Goal: Task Accomplishment & Management: Manage account settings

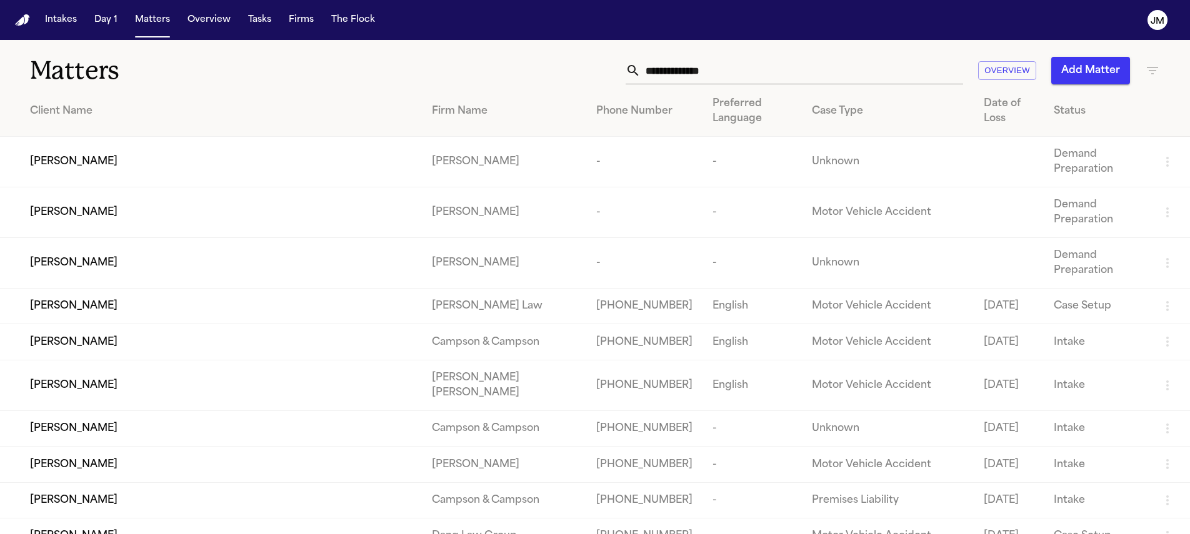
click at [674, 71] on input "text" at bounding box center [801, 70] width 322 height 27
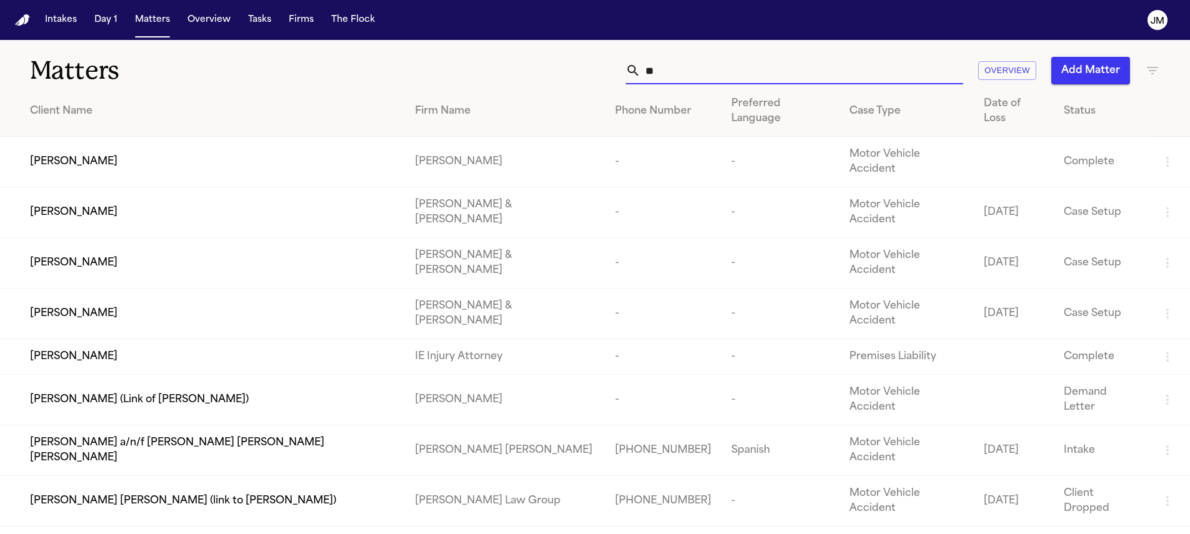
type input "*"
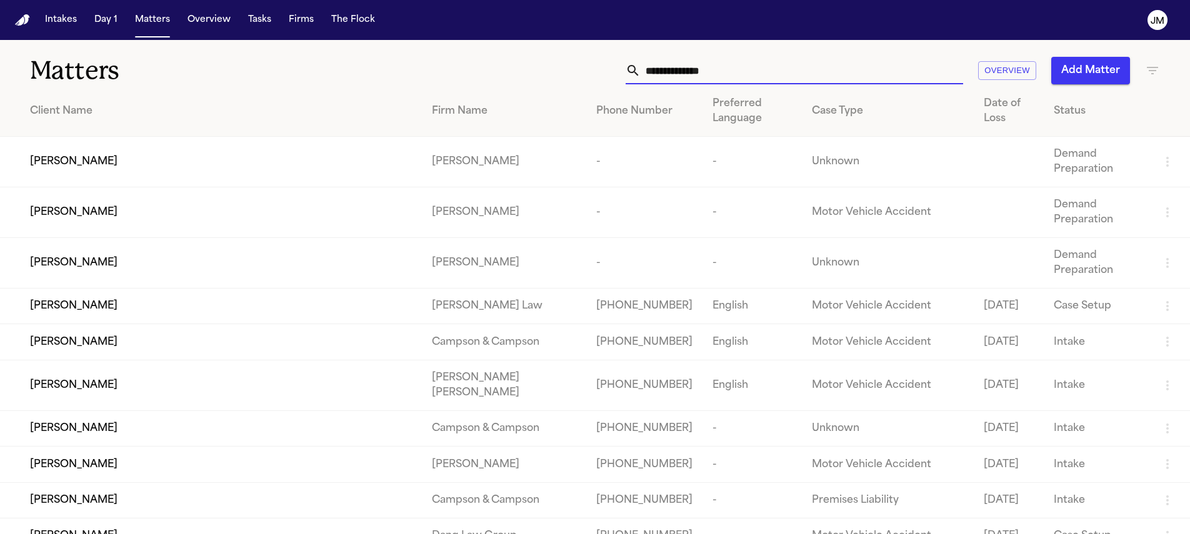
click at [669, 73] on input "text" at bounding box center [801, 70] width 322 height 27
click at [299, 19] on button "Firms" at bounding box center [301, 20] width 35 height 22
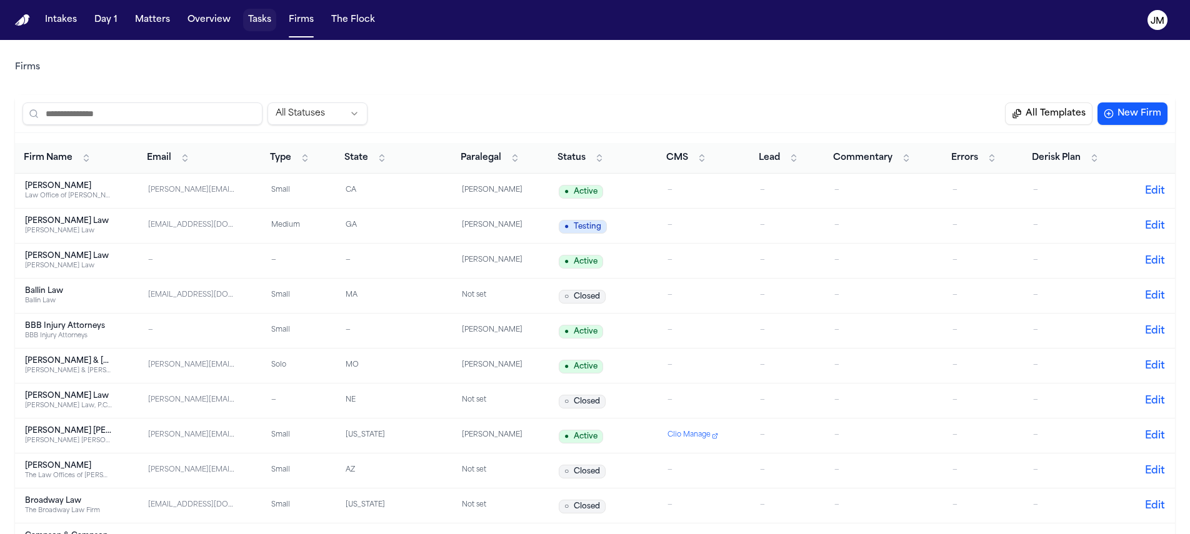
click at [254, 21] on button "Tasks" at bounding box center [259, 20] width 33 height 22
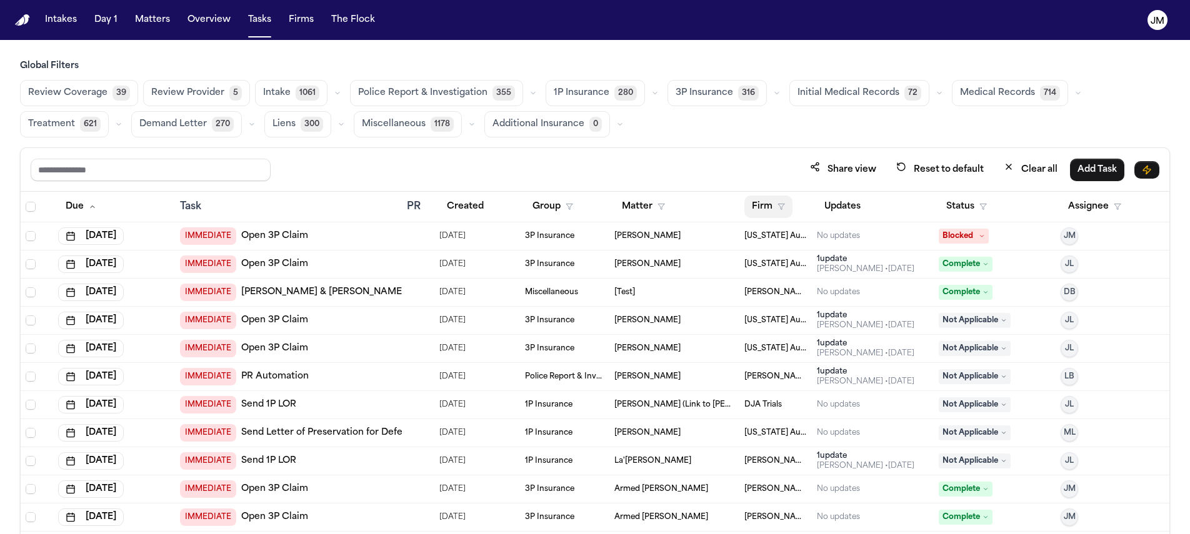
click at [749, 209] on button "Firm" at bounding box center [768, 207] width 48 height 22
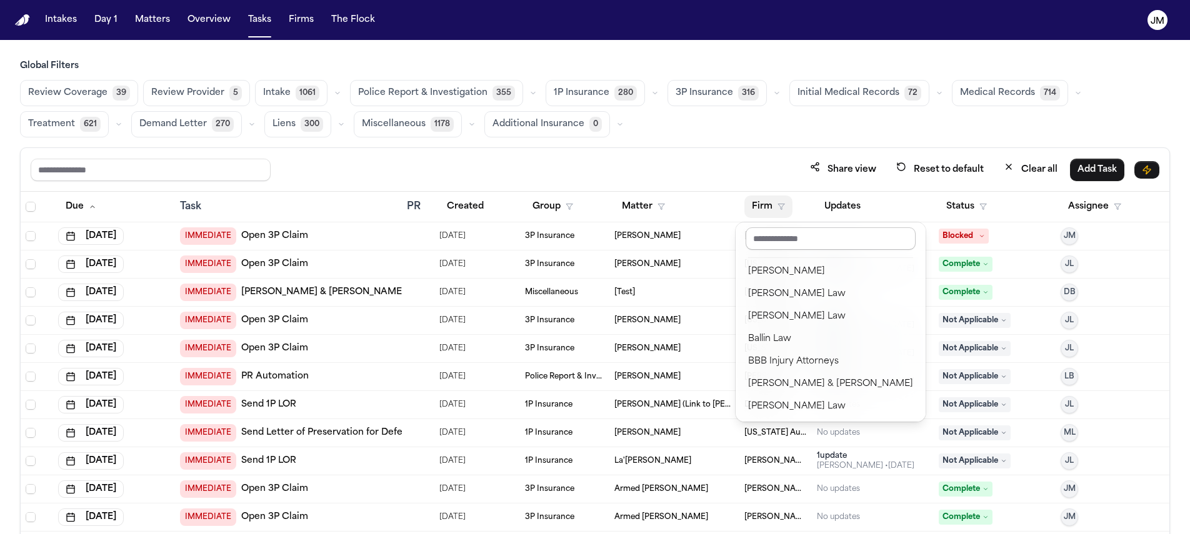
click at [758, 234] on input "text" at bounding box center [830, 238] width 170 height 22
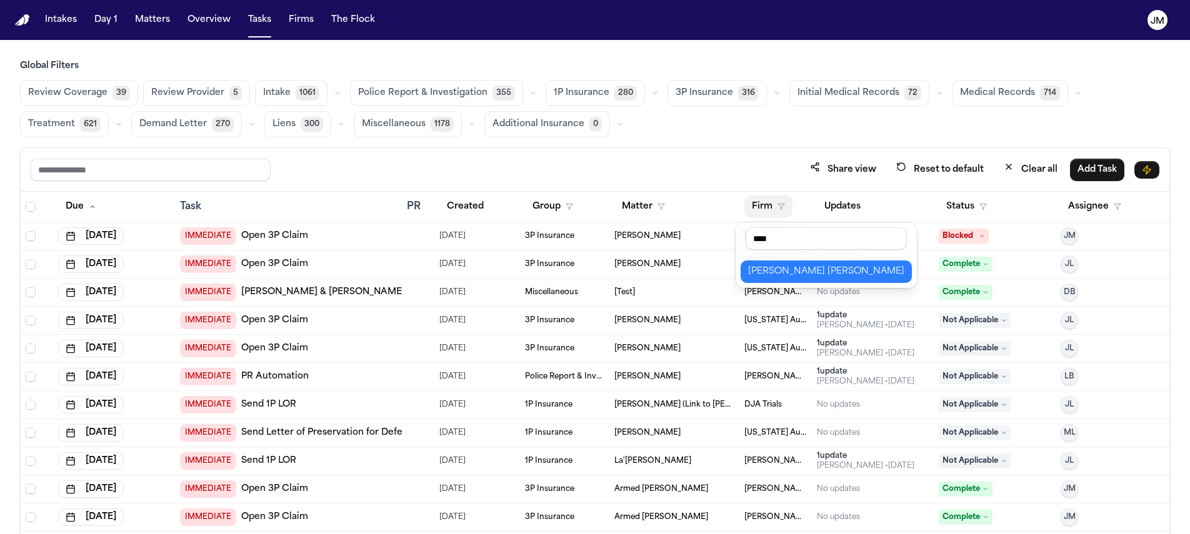
type input "****"
click at [765, 269] on div "[PERSON_NAME] [PERSON_NAME]" at bounding box center [826, 271] width 156 height 15
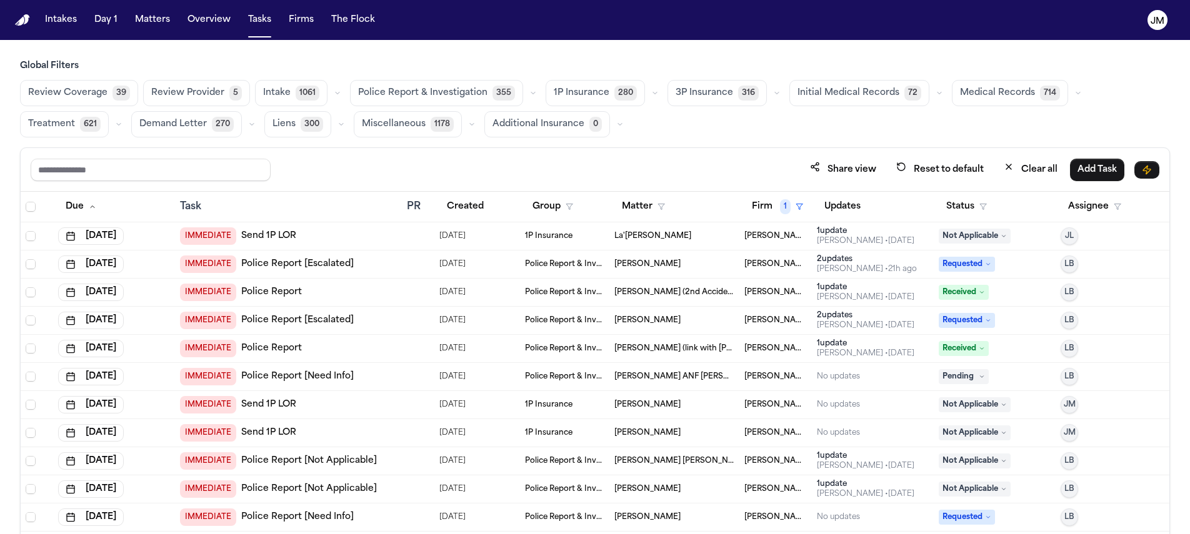
click at [80, 123] on span "621" at bounding box center [90, 124] width 21 height 15
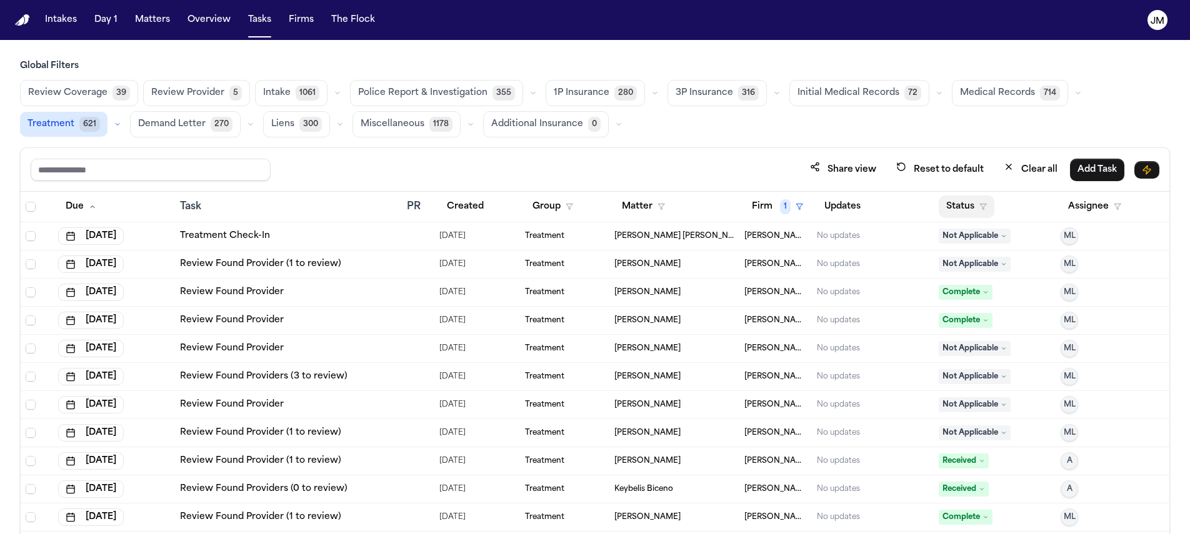
click at [939, 211] on button "Status" at bounding box center [967, 207] width 56 height 22
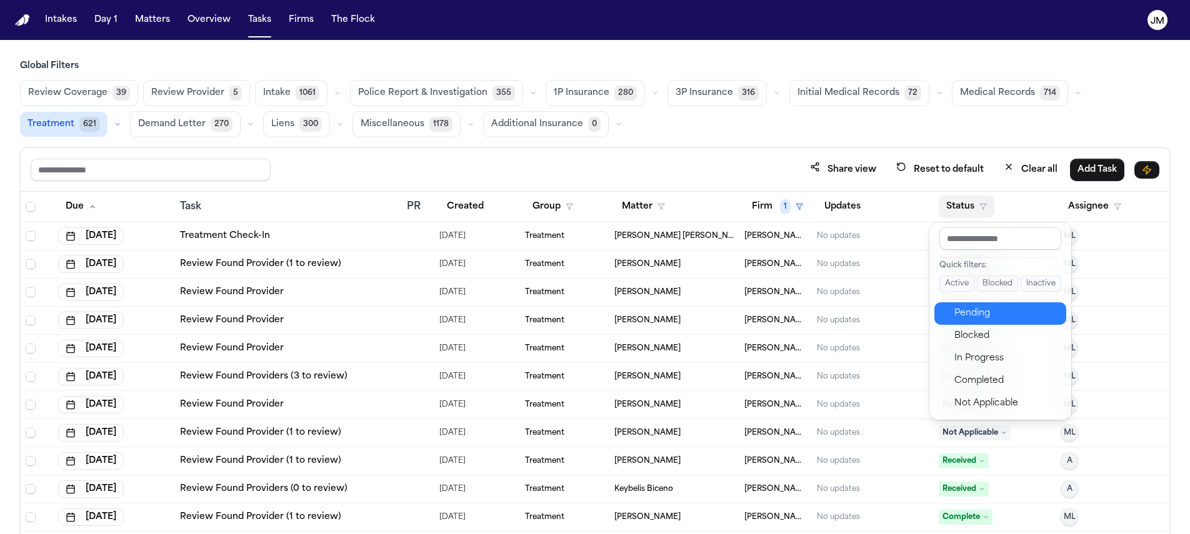
click at [975, 321] on button "Pending" at bounding box center [1000, 313] width 132 height 22
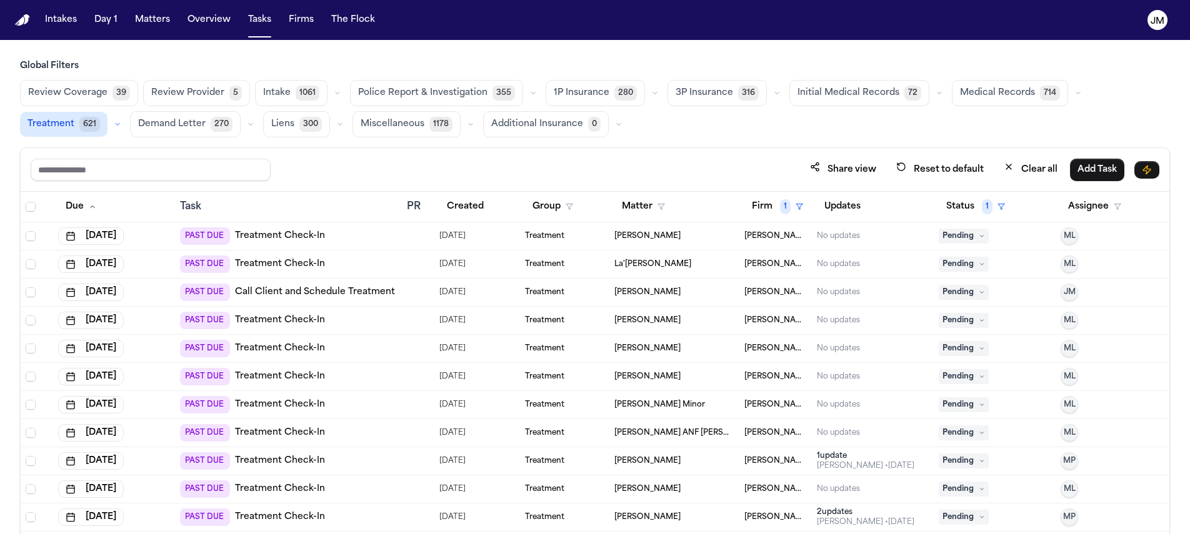
click at [277, 233] on link "Treatment Check-In" at bounding box center [280, 236] width 90 height 12
click at [965, 239] on span "Pending" at bounding box center [964, 236] width 50 height 15
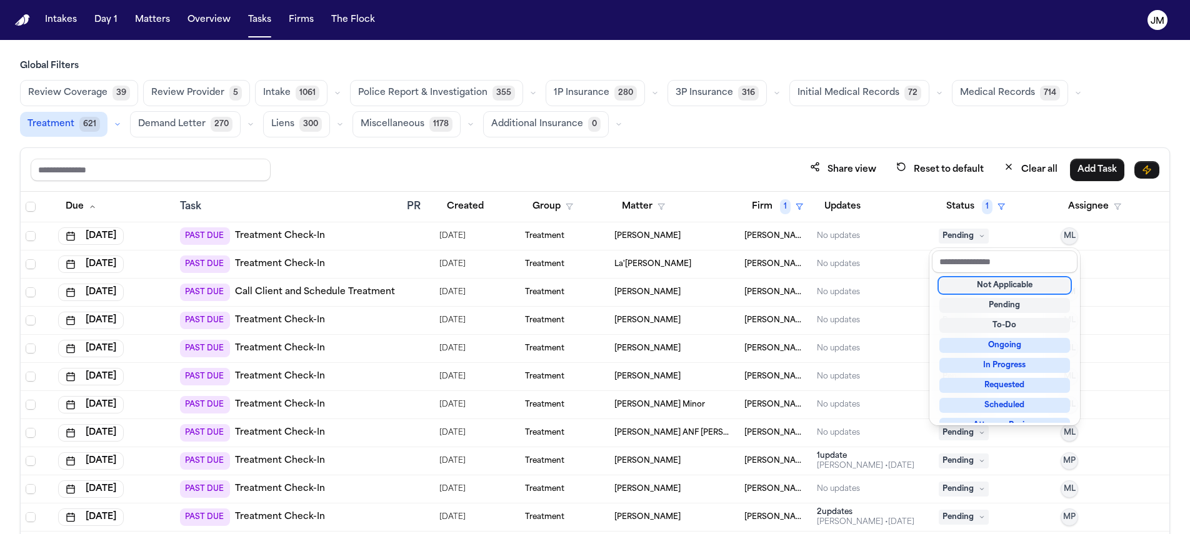
click at [977, 291] on div "Not Applicable" at bounding box center [1004, 285] width 131 height 15
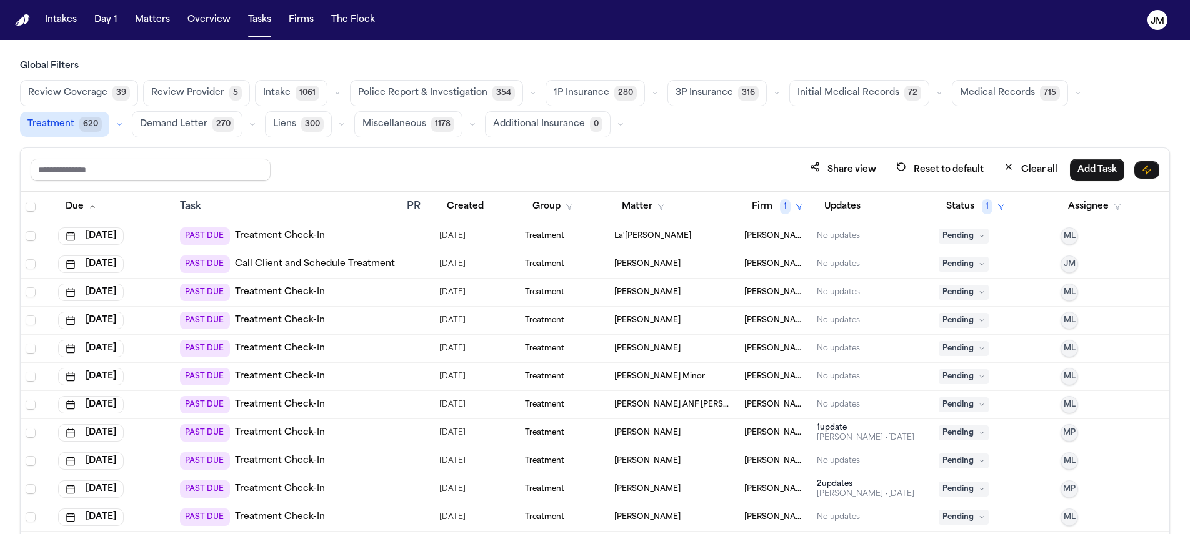
click at [949, 324] on span "Pending" at bounding box center [964, 320] width 50 height 15
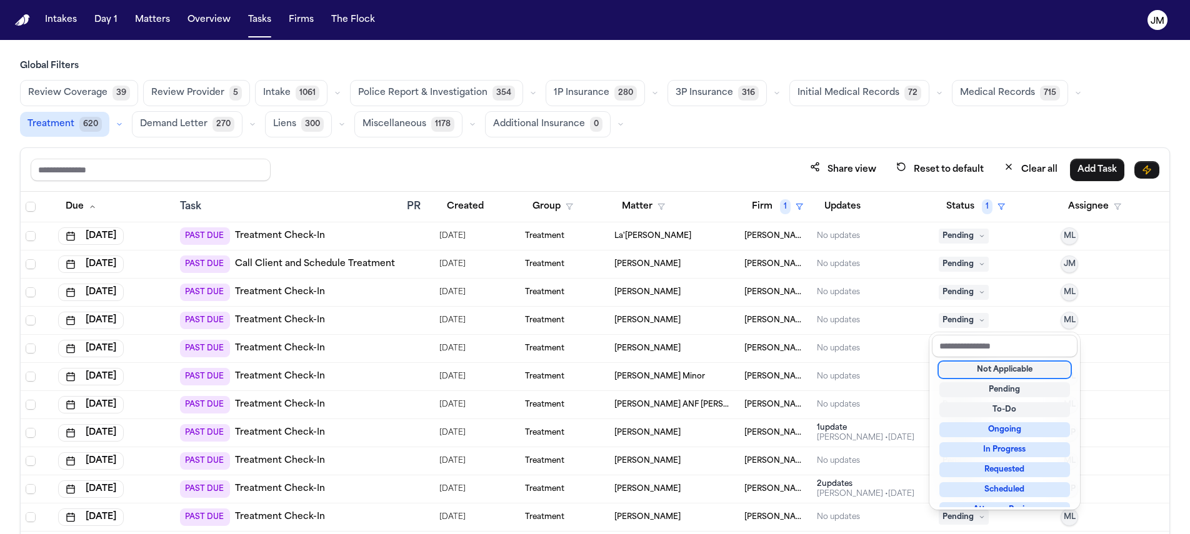
click at [970, 372] on div "Not Applicable" at bounding box center [1004, 369] width 131 height 15
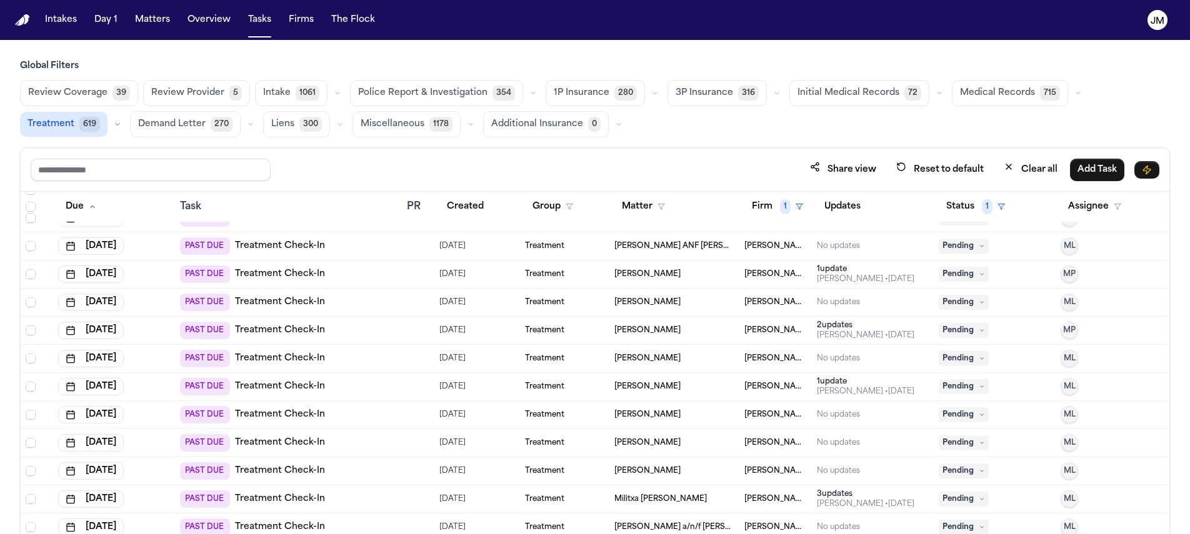
scroll to position [134, 0]
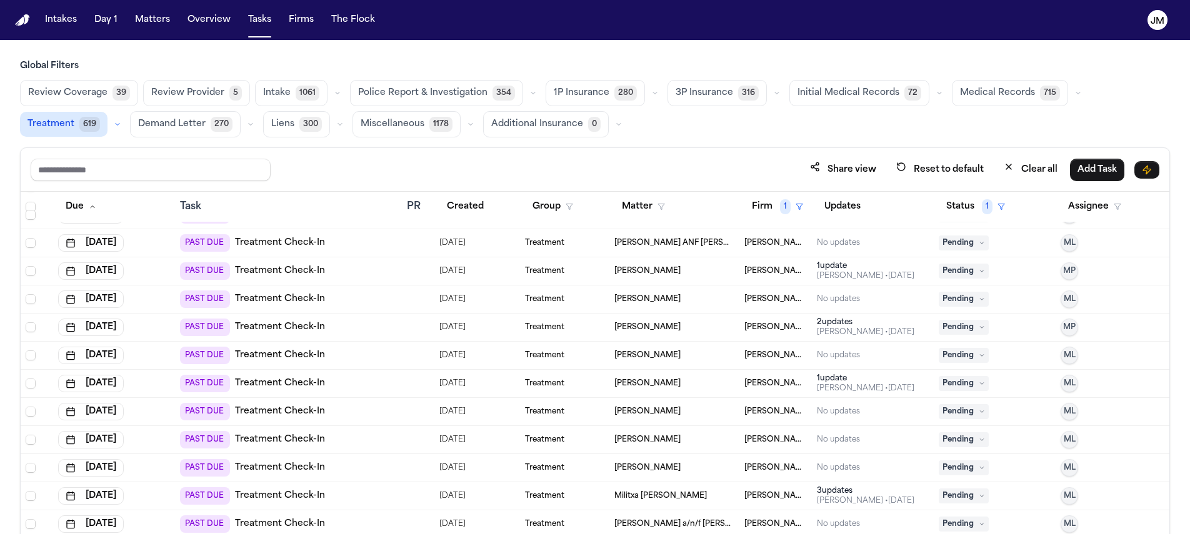
click at [944, 299] on span "Pending" at bounding box center [964, 299] width 50 height 15
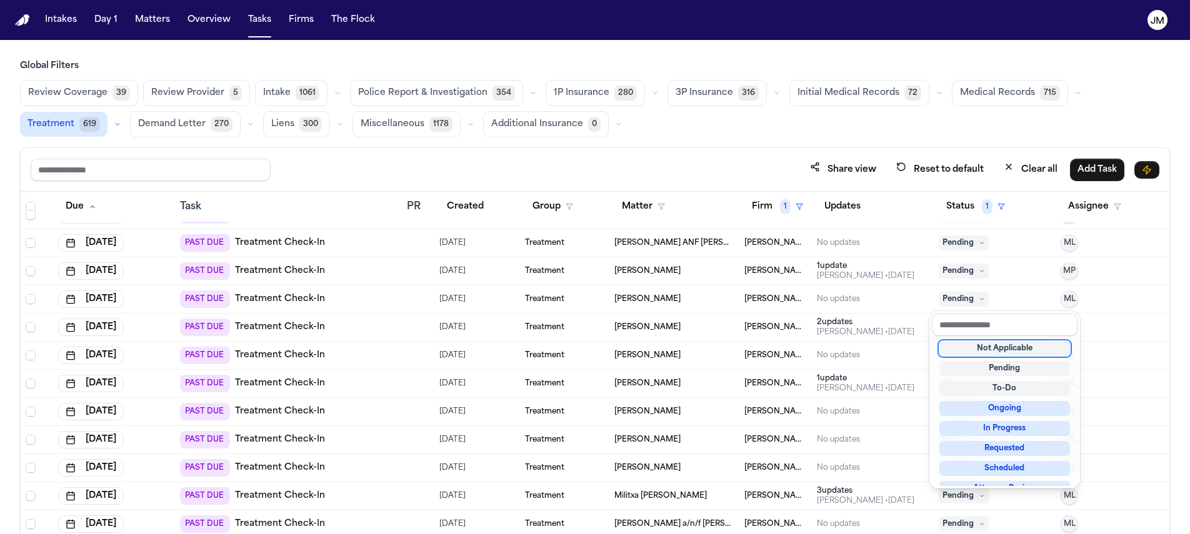
click at [972, 342] on div "Not Applicable" at bounding box center [1004, 348] width 131 height 15
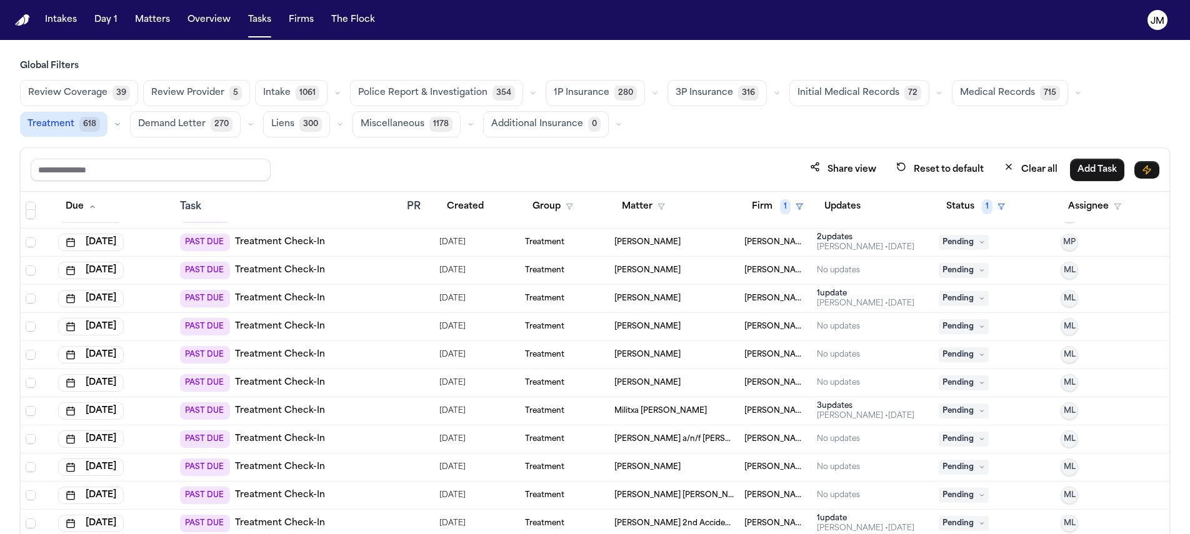
scroll to position [224, 0]
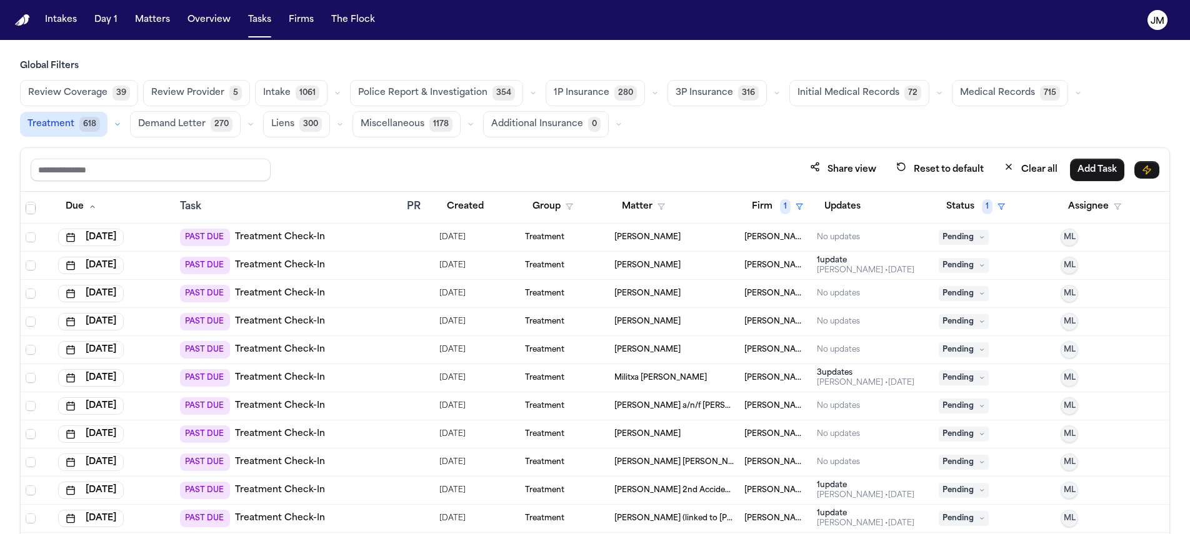
click at [969, 348] on span "Pending" at bounding box center [964, 349] width 50 height 15
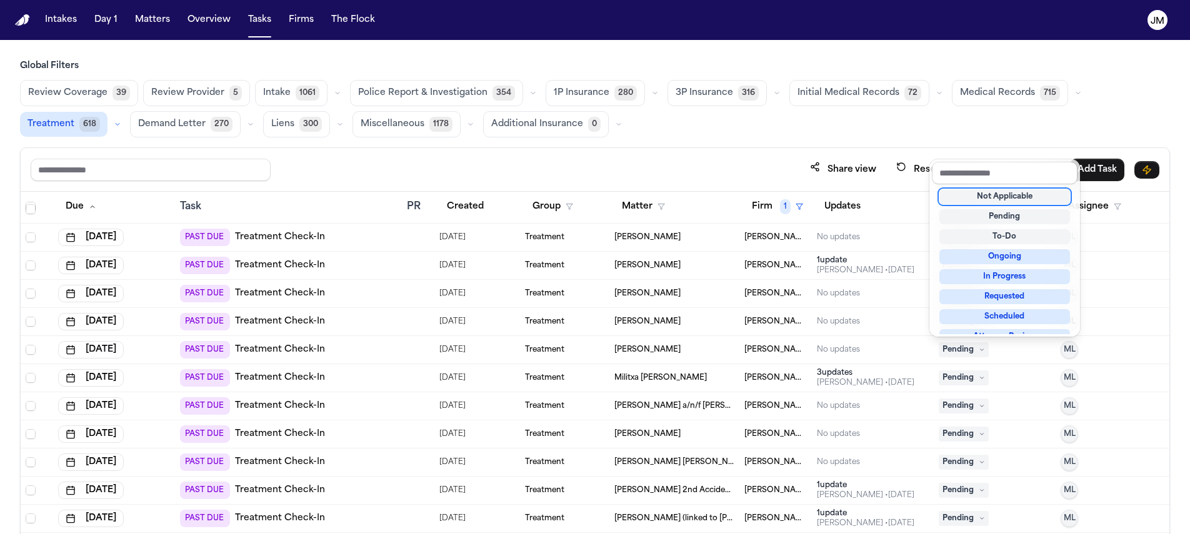
click at [971, 191] on div "Not Applicable" at bounding box center [1004, 196] width 131 height 15
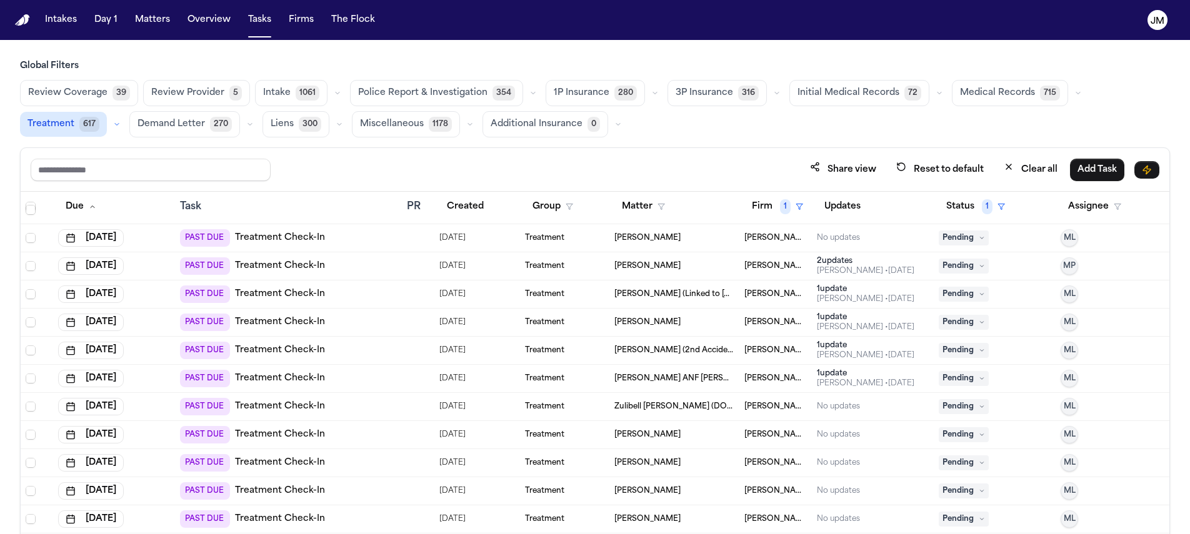
scroll to position [427, 0]
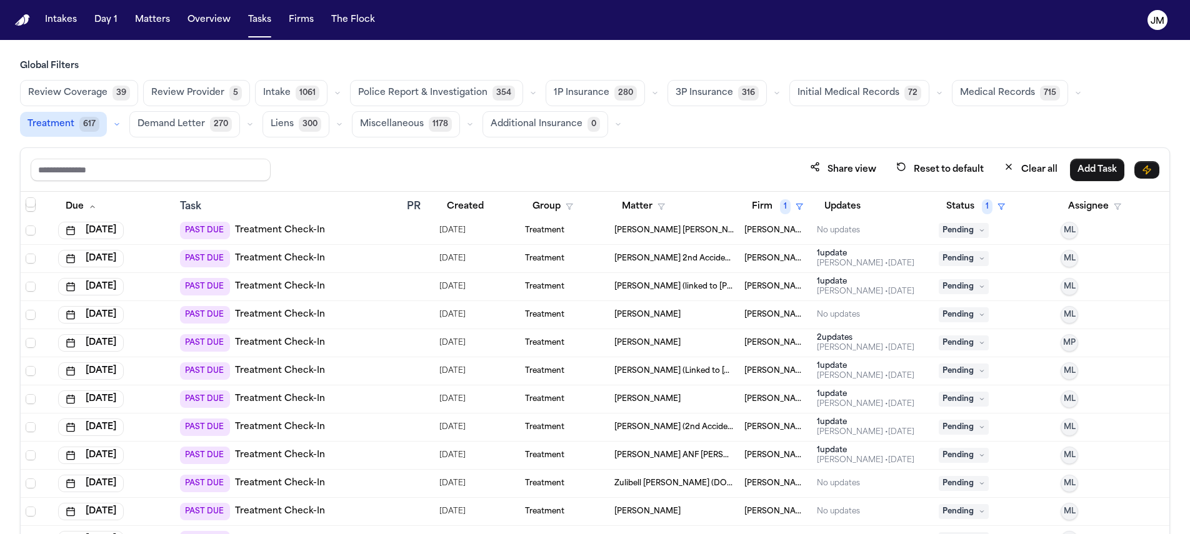
click at [319, 306] on div "PAST DUE Treatment Check-In" at bounding box center [252, 314] width 145 height 17
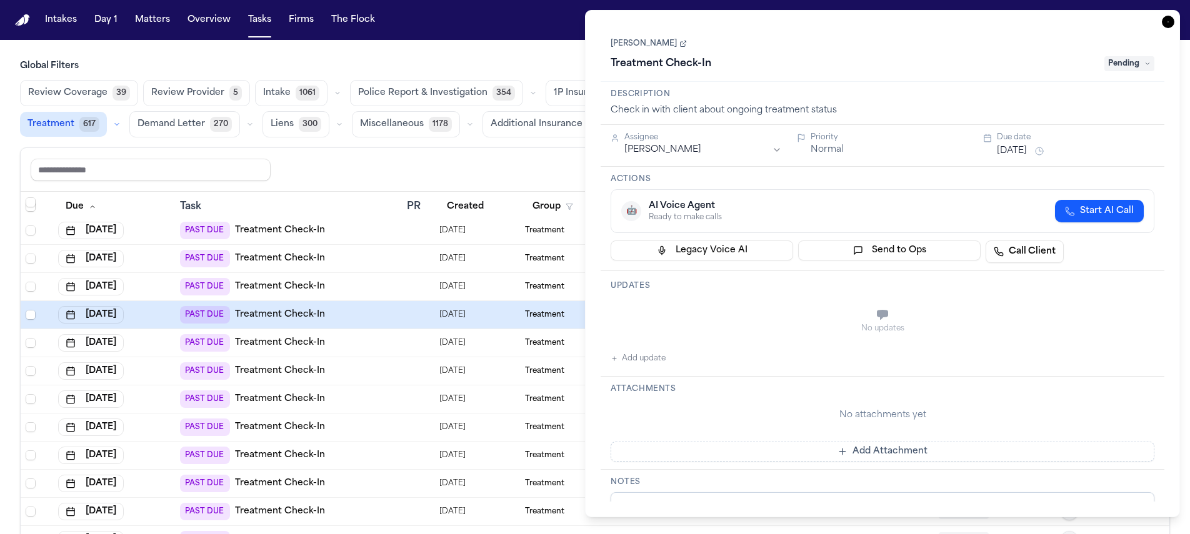
click at [662, 42] on link "[PERSON_NAME]" at bounding box center [648, 44] width 76 height 10
drag, startPoint x: 1168, startPoint y: 22, endPoint x: 1153, endPoint y: 27, distance: 16.0
click at [1168, 22] on icon "button" at bounding box center [1168, 22] width 12 height 12
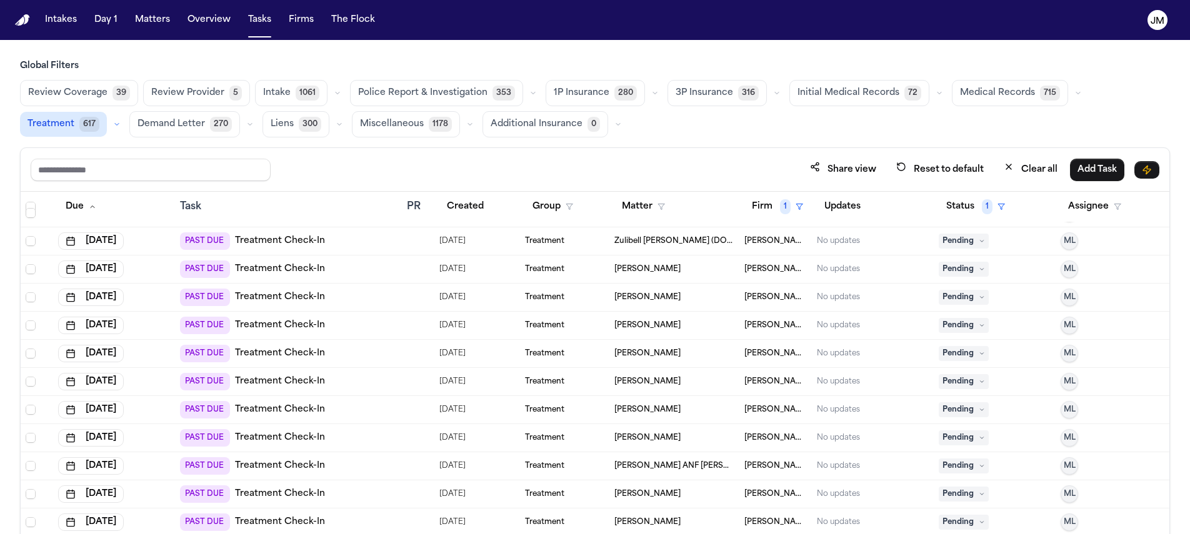
scroll to position [685, 0]
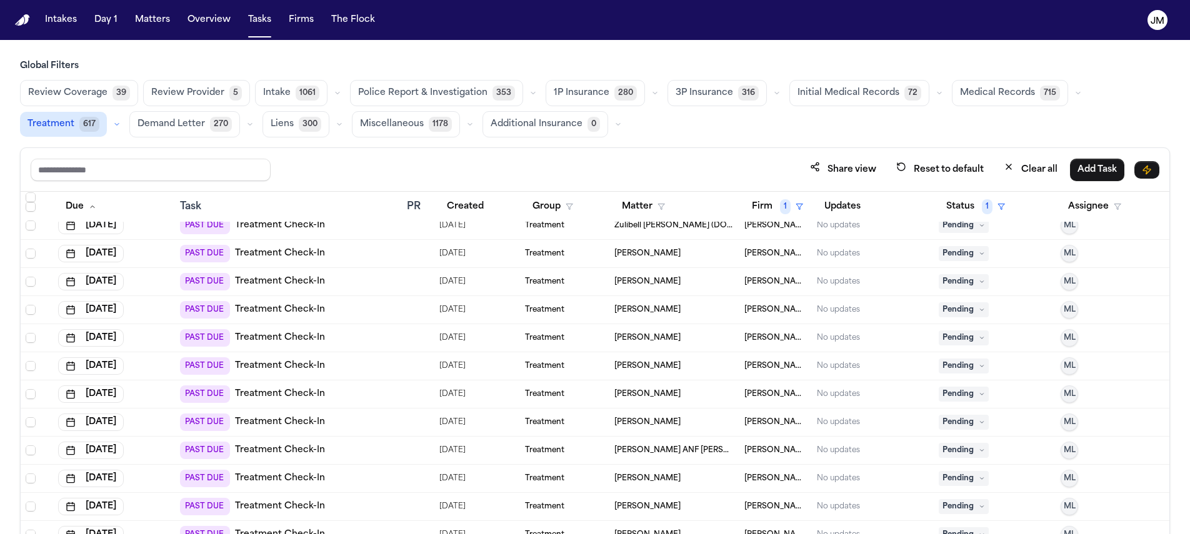
click at [979, 251] on icon at bounding box center [982, 254] width 6 height 6
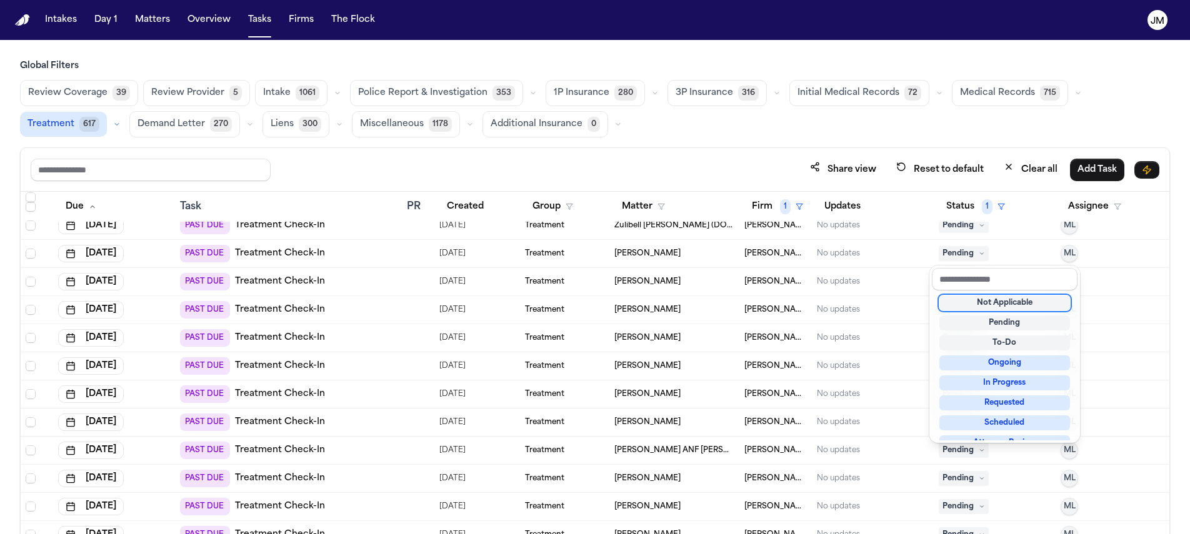
click at [978, 306] on div "Not Applicable" at bounding box center [1004, 303] width 131 height 15
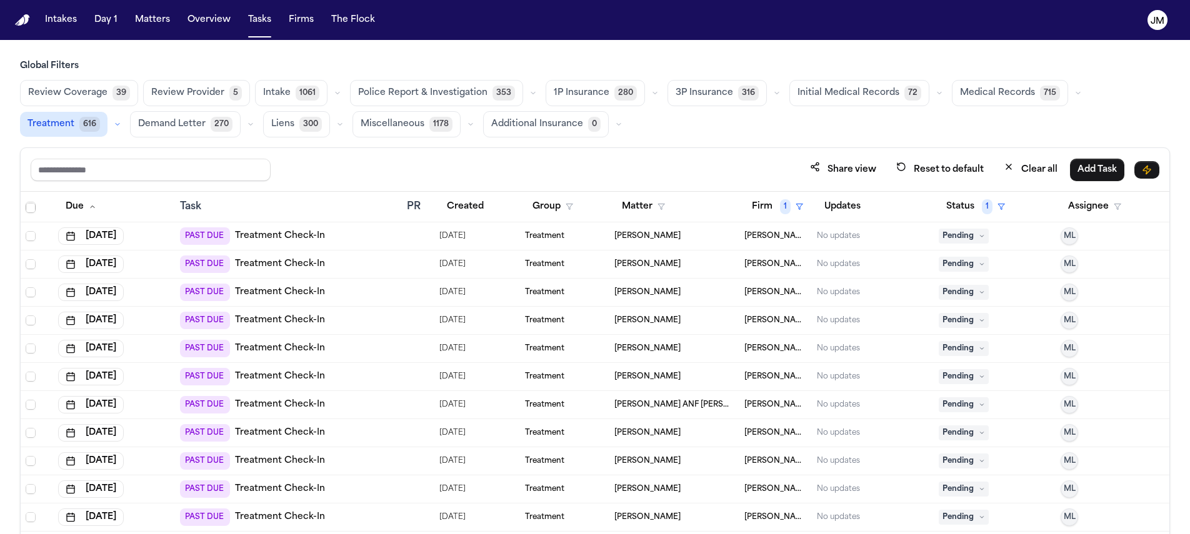
scroll to position [706, 0]
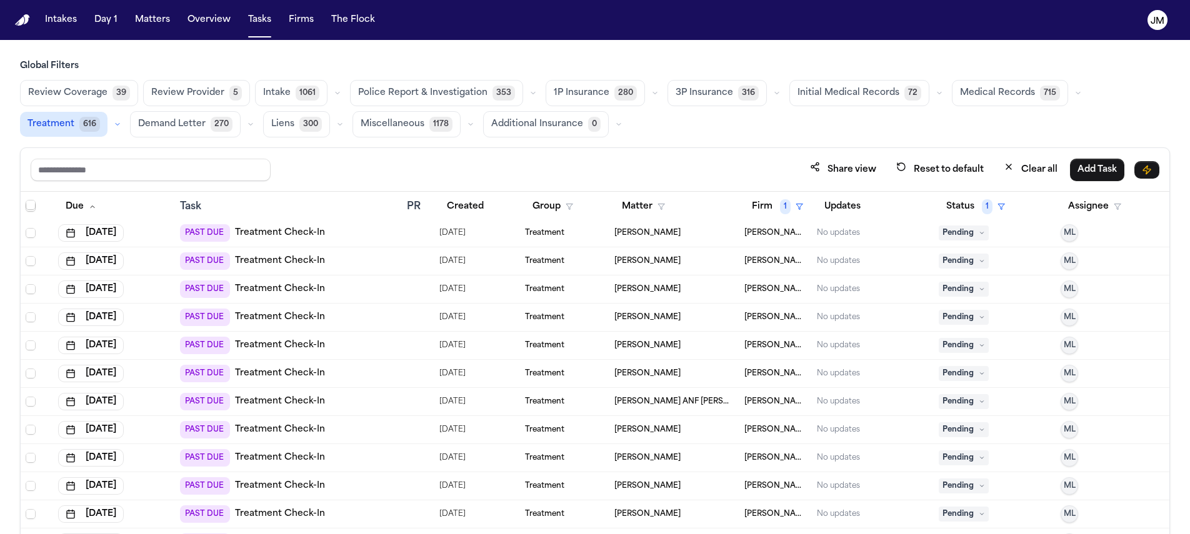
click at [939, 351] on span "Pending" at bounding box center [964, 345] width 50 height 15
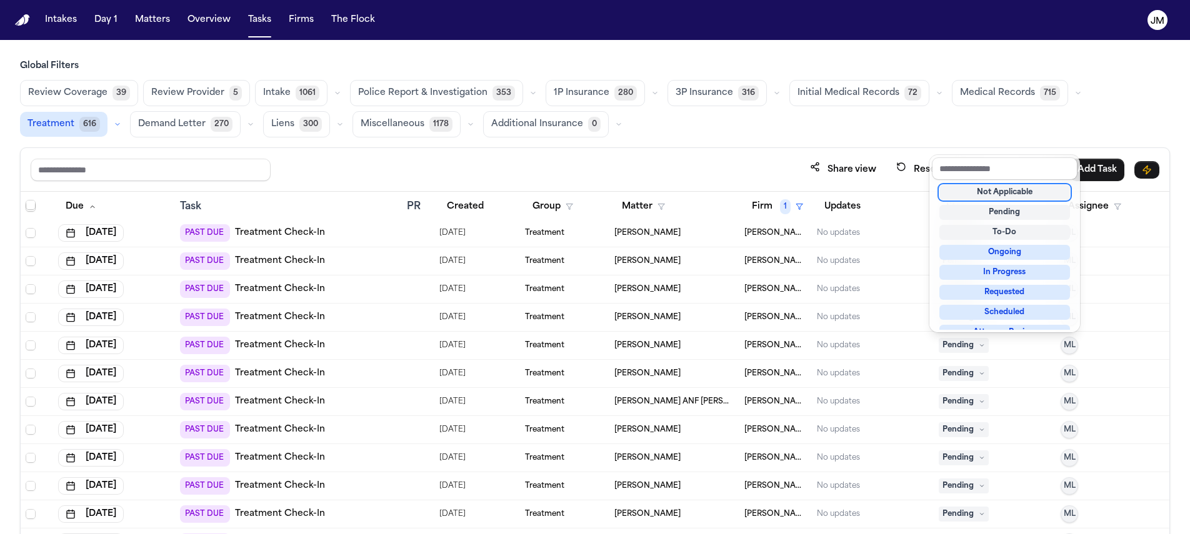
click at [964, 193] on div "Not Applicable" at bounding box center [1004, 192] width 131 height 15
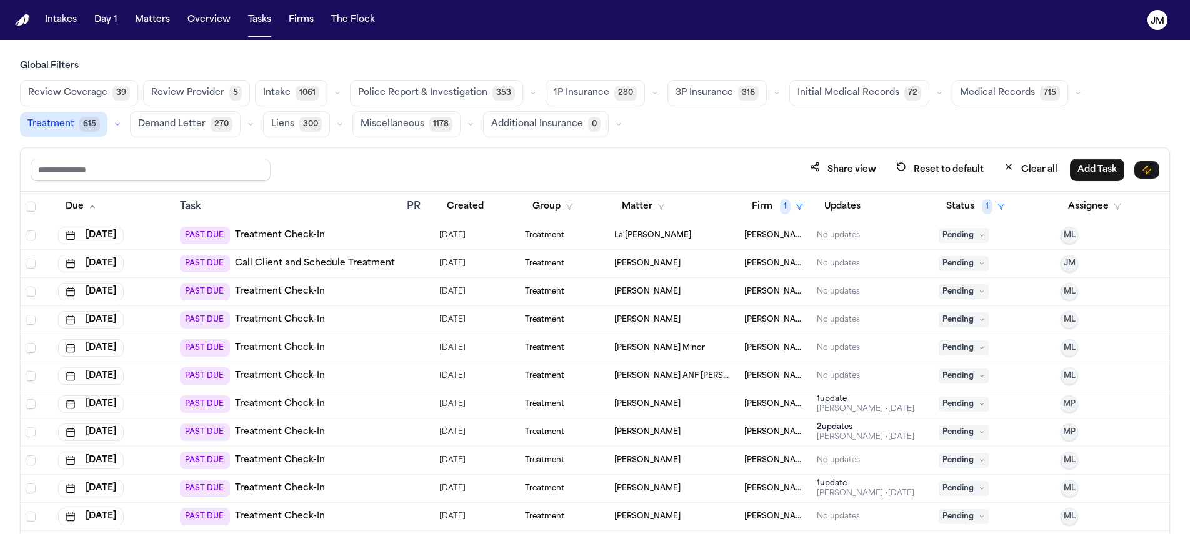
scroll to position [0, 0]
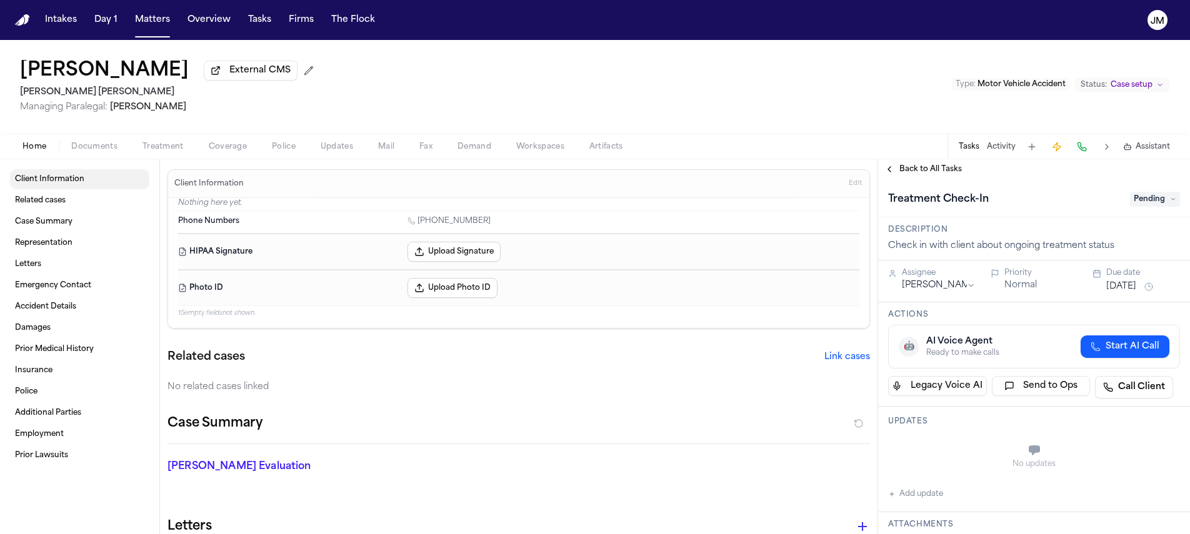
click at [39, 182] on span "Client Information" at bounding box center [49, 179] width 69 height 10
click at [79, 179] on span "Client Information" at bounding box center [49, 179] width 69 height 10
click at [69, 152] on button "Documents" at bounding box center [94, 146] width 71 height 15
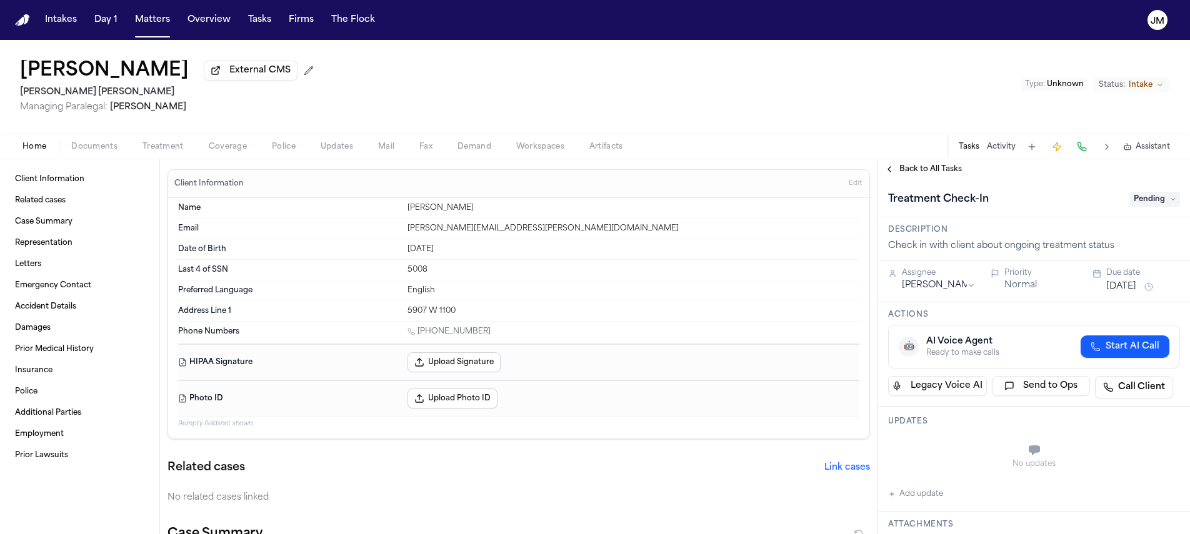
click at [77, 150] on span "Documents" at bounding box center [94, 147] width 46 height 10
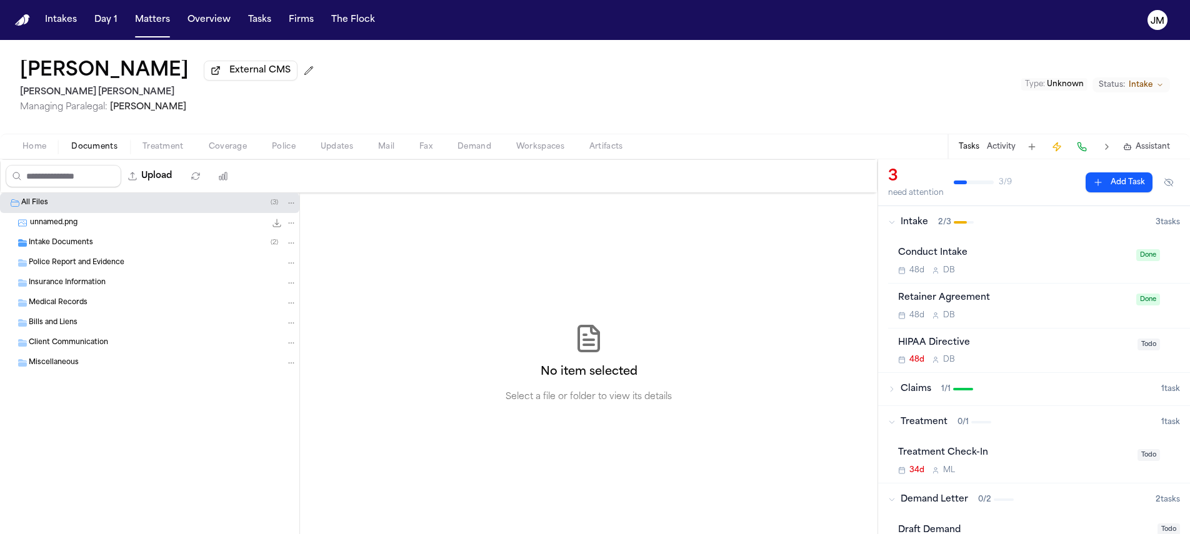
click at [209, 152] on span "Coverage" at bounding box center [228, 147] width 38 height 10
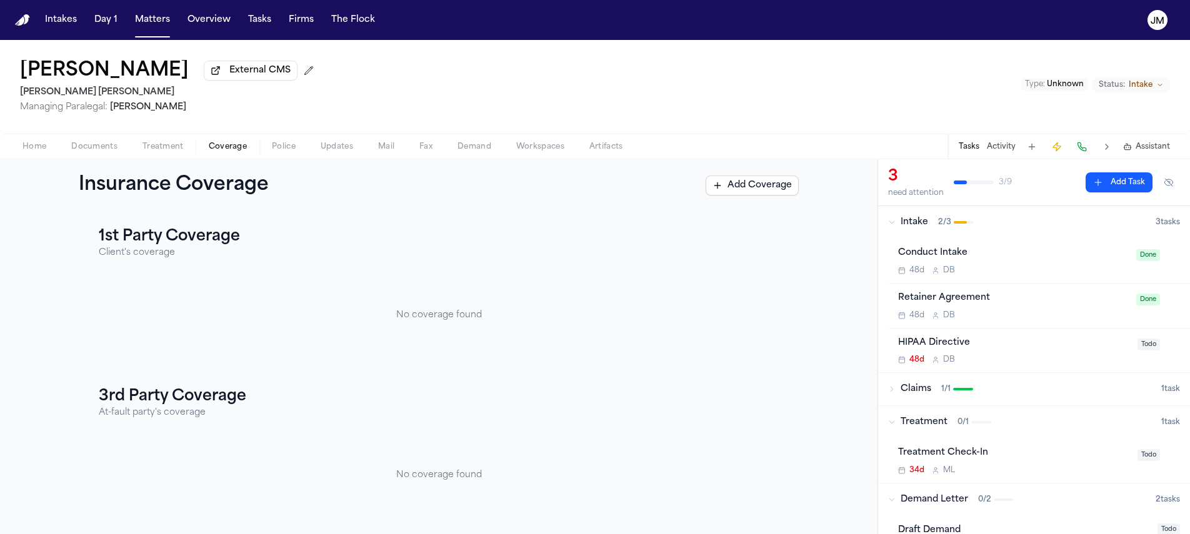
click at [31, 152] on span "Home" at bounding box center [34, 147] width 24 height 10
